Goal: Information Seeking & Learning: Learn about a topic

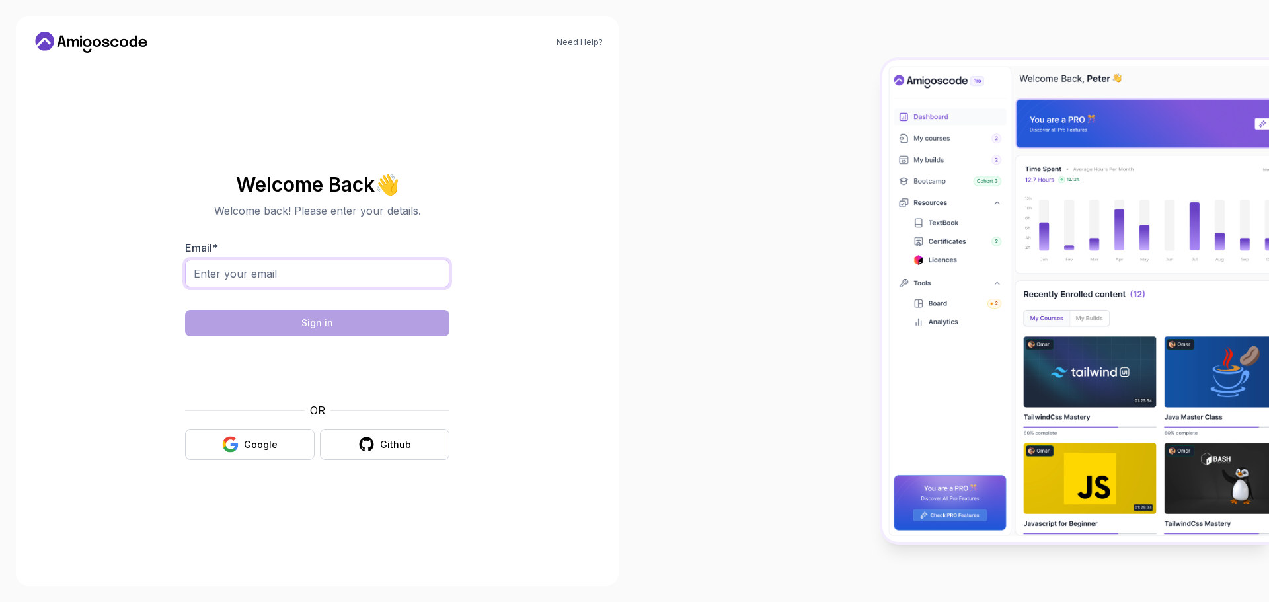
click at [364, 274] on input "Email *" at bounding box center [317, 274] width 264 height 28
type input "Lawalolatunde14@gmail.com"
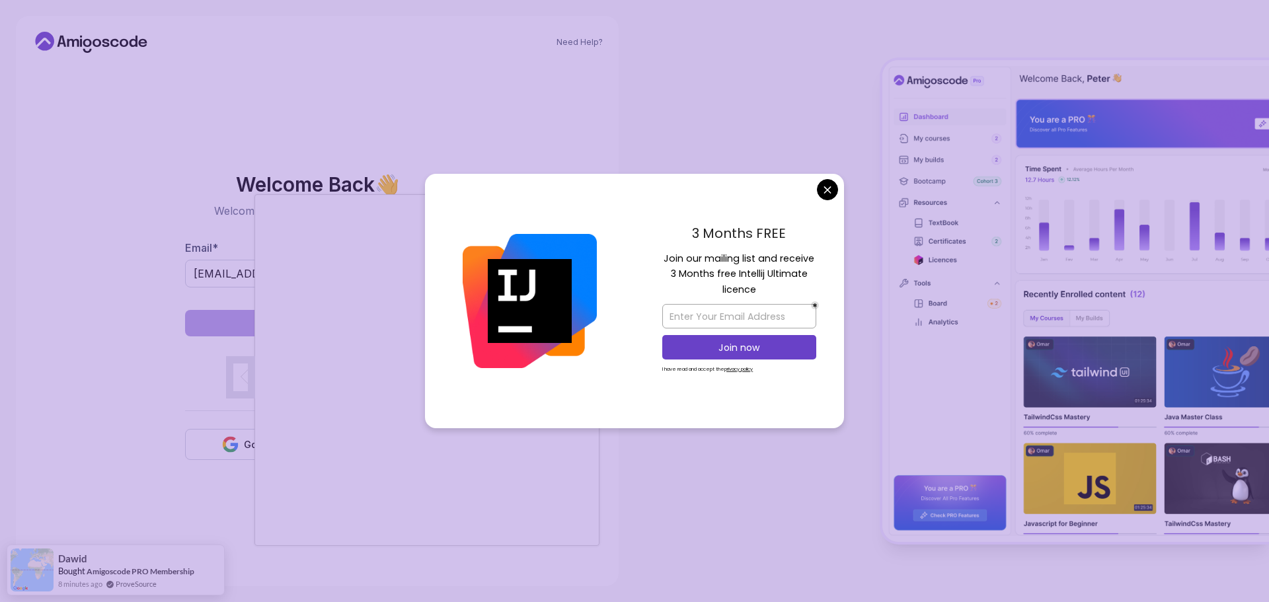
click at [831, 191] on body "Need Help? Welcome Back 👋 Welcome back! Please enter your details. Email * Lawa…" at bounding box center [634, 301] width 1269 height 602
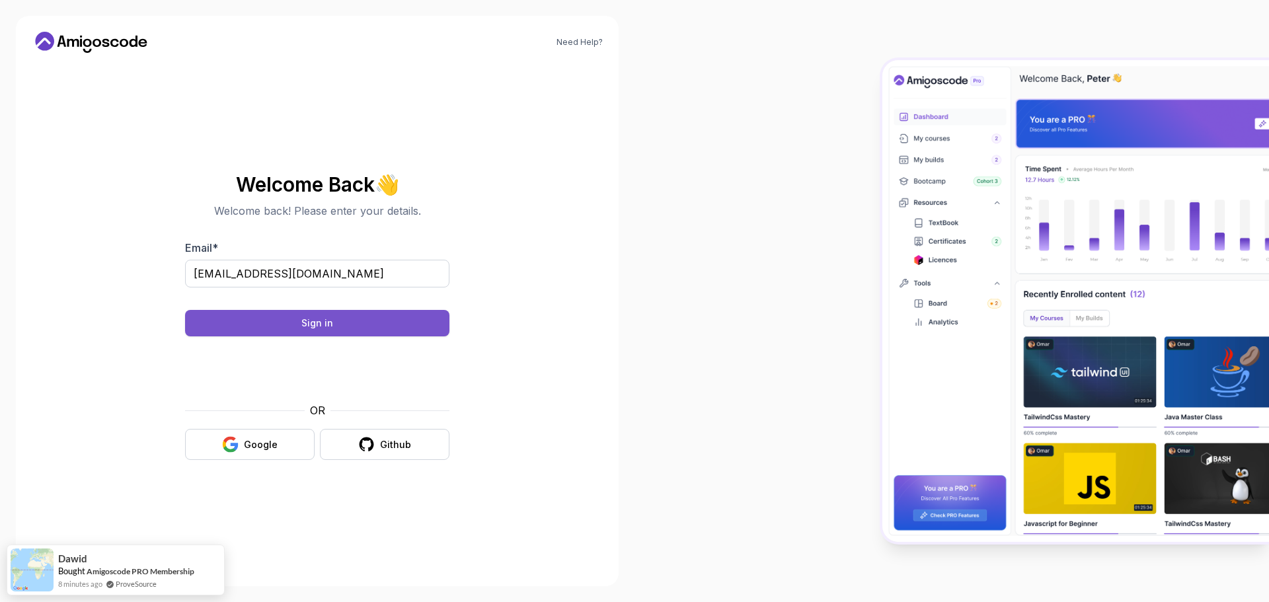
click at [330, 325] on div "Sign in" at bounding box center [317, 323] width 32 height 13
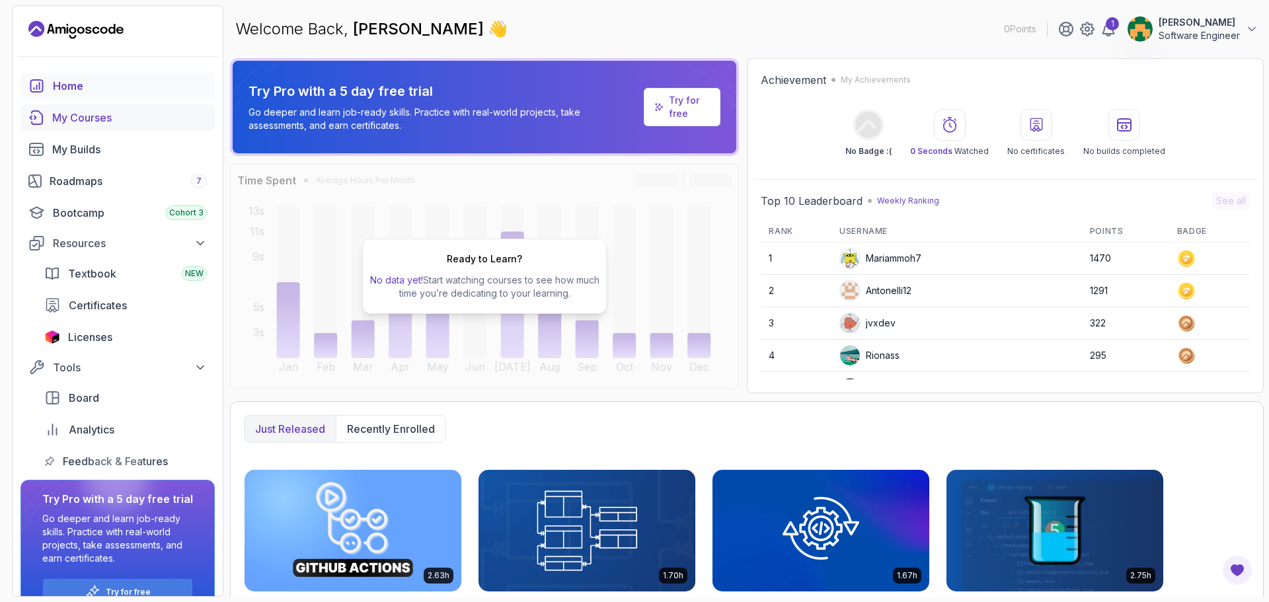
click at [75, 122] on div "My Courses" at bounding box center [129, 118] width 155 height 16
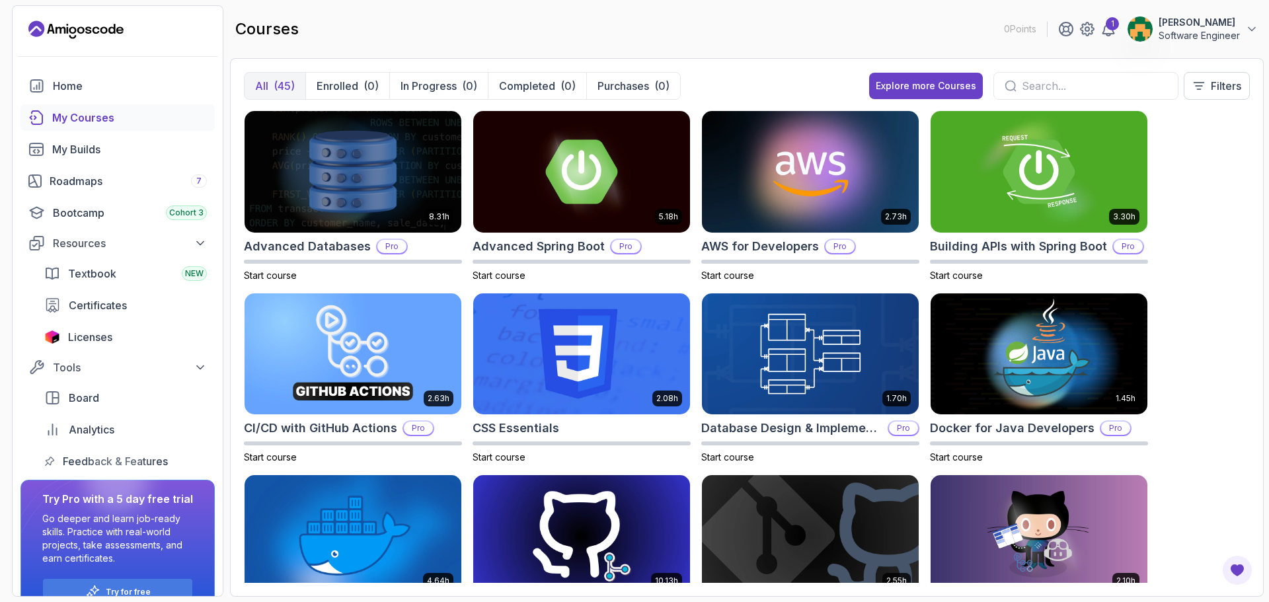
click at [1097, 92] on input "text" at bounding box center [1094, 86] width 145 height 16
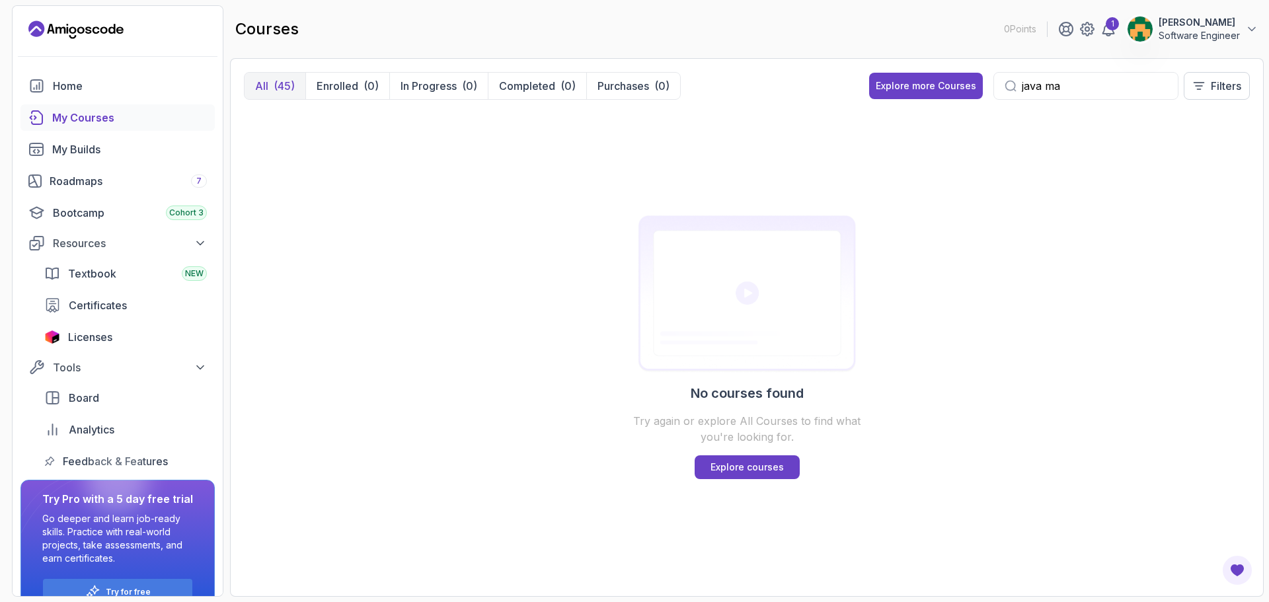
type input "java mas"
drag, startPoint x: 1093, startPoint y: 84, endPoint x: 976, endPoint y: 96, distance: 118.3
click at [976, 96] on div "Explore more Courses java mas Filters" at bounding box center [1059, 86] width 381 height 28
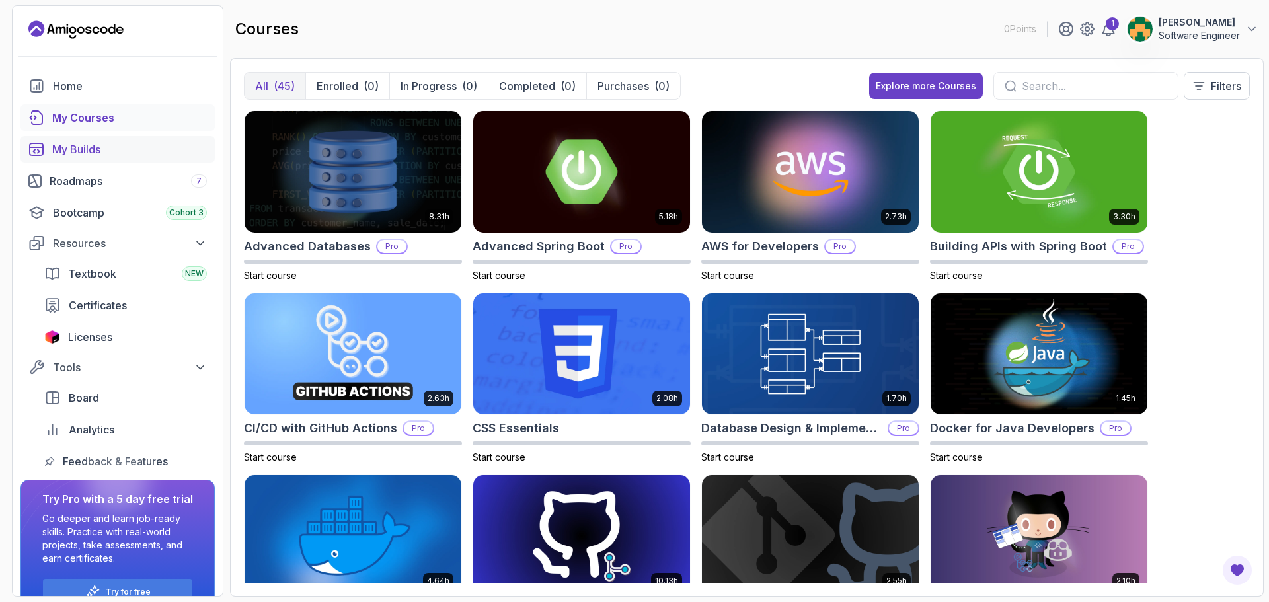
click at [79, 150] on div "My Builds" at bounding box center [129, 149] width 155 height 16
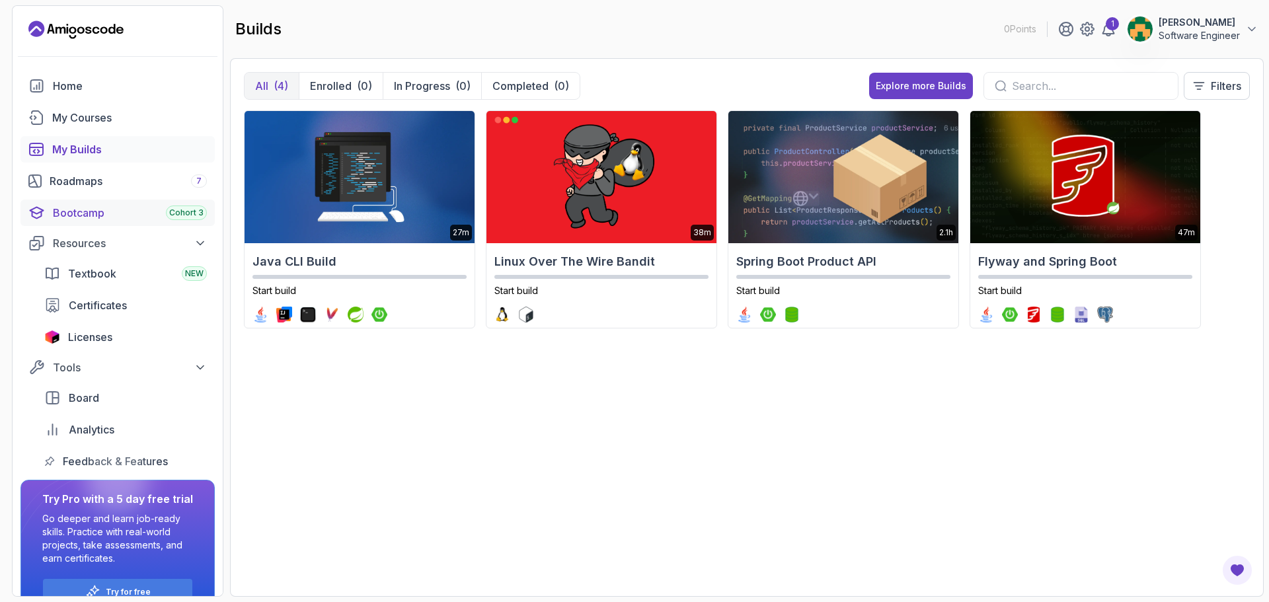
click at [84, 213] on div "Bootcamp Cohort 3" at bounding box center [130, 213] width 154 height 16
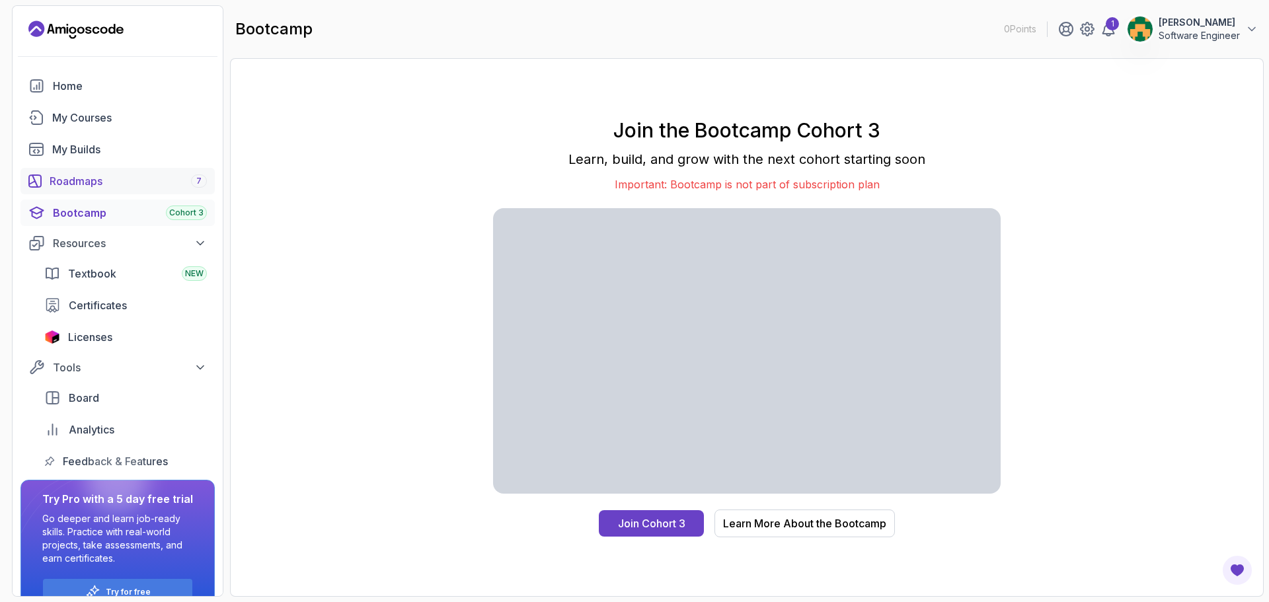
click at [68, 178] on div "Roadmaps 7" at bounding box center [128, 181] width 157 height 16
